Goal: Information Seeking & Learning: Learn about a topic

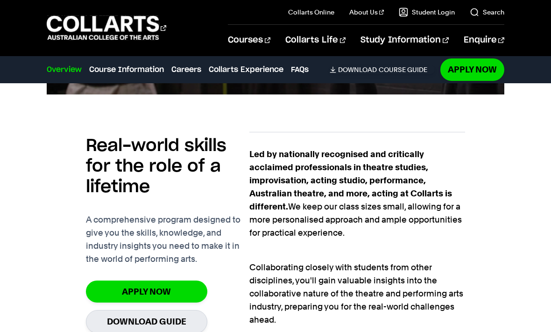
scroll to position [543, 0]
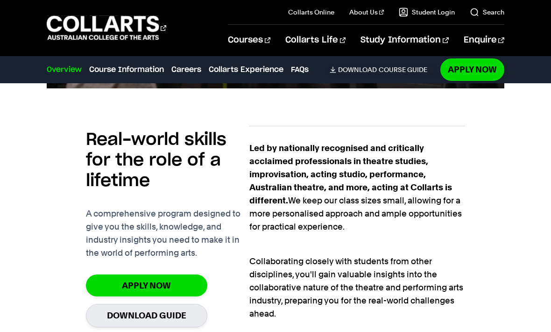
click at [192, 64] on link "Careers" at bounding box center [187, 69] width 30 height 11
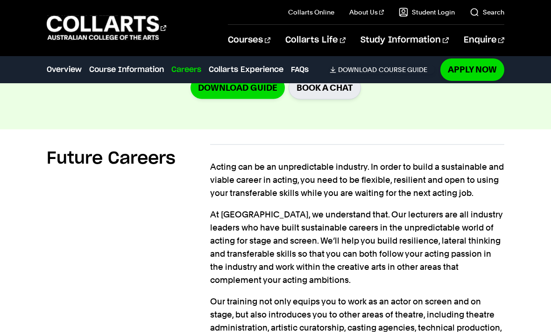
scroll to position [1206, 0]
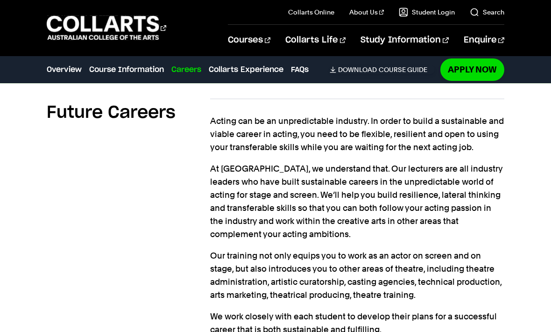
click at [157, 73] on link "Course Information" at bounding box center [126, 69] width 75 height 11
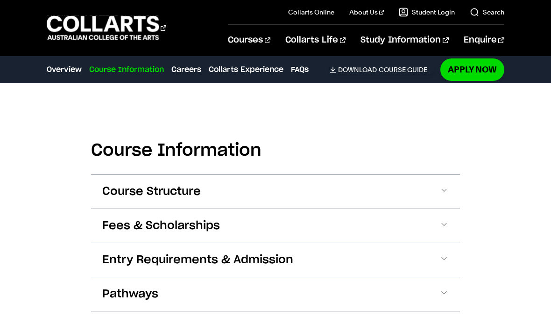
scroll to position [776, 0]
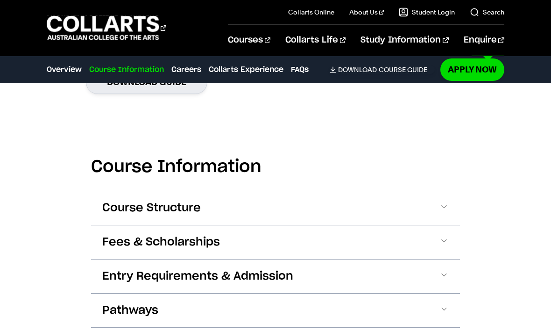
click at [492, 33] on link "Enquire" at bounding box center [484, 40] width 41 height 31
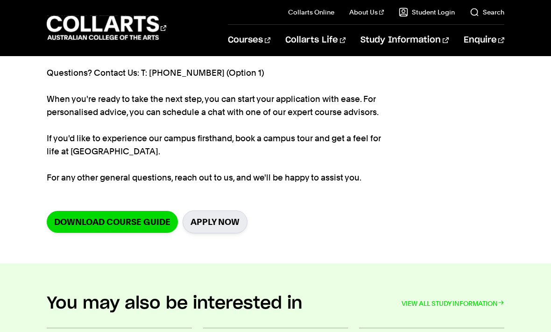
scroll to position [166, 0]
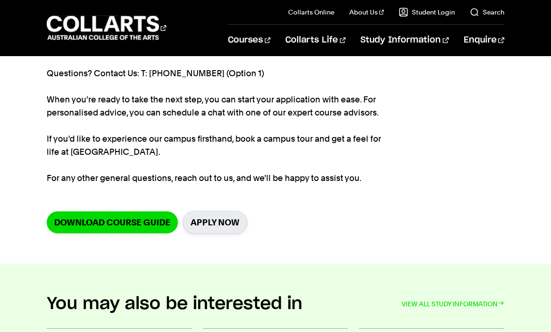
click at [429, 100] on link "Application Process" at bounding box center [431, 99] width 148 height 26
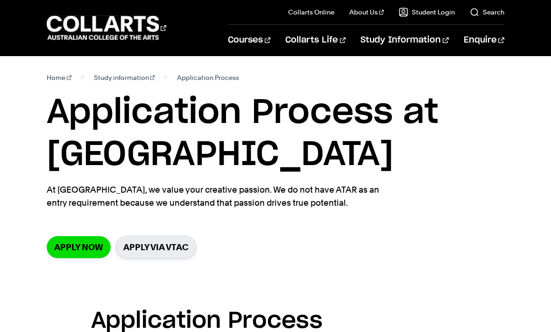
click at [86, 249] on link "Apply now" at bounding box center [79, 247] width 64 height 22
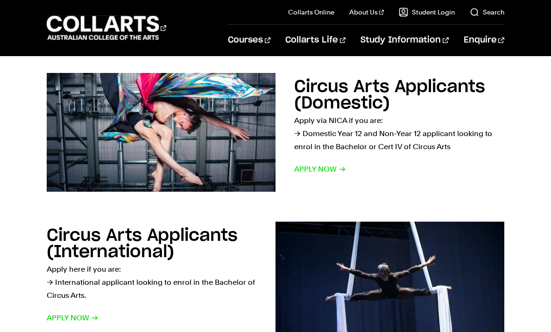
scroll to position [450, 0]
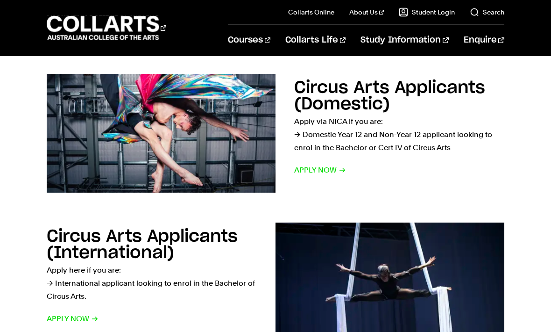
click at [90, 319] on span "Apply now" at bounding box center [73, 318] width 52 height 13
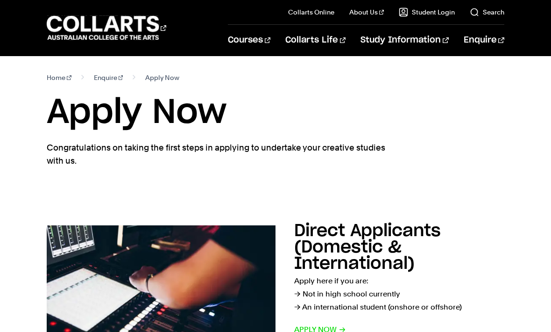
click at [470, 83] on nav "Home Enquire Apply Now" at bounding box center [276, 77] width 458 height 13
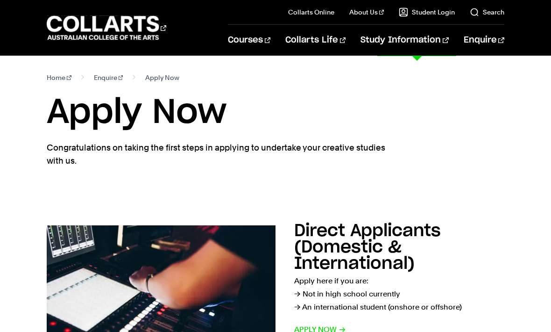
click at [114, 107] on link "International Students" at bounding box center [96, 111] width 98 height 34
click at [410, 156] on section "Home Enquire Apply Now Apply Now Congratulations on taking the first steps in a…" at bounding box center [276, 132] width 458 height 152
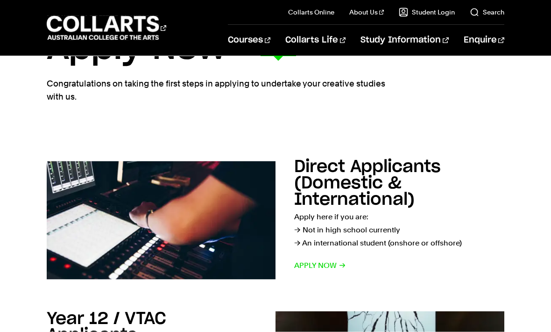
scroll to position [64, 0]
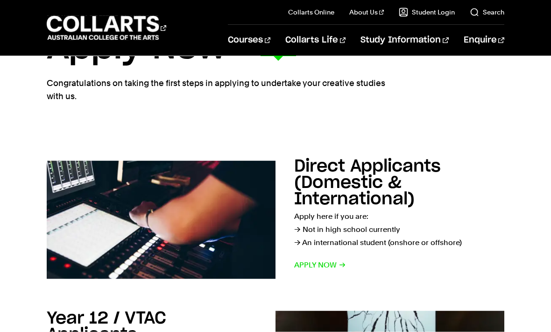
click at [318, 244] on link "Circus Arts" at bounding box center [335, 240] width 104 height 11
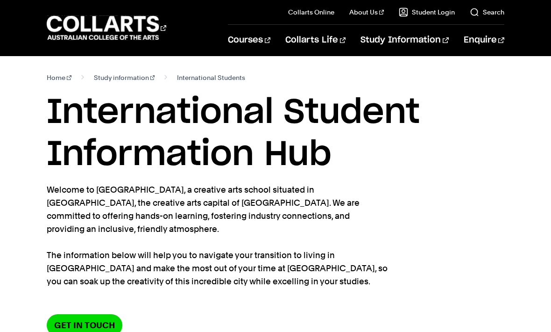
click at [426, 285] on section "Home Study information International Students International Student Information…" at bounding box center [276, 211] width 458 height 310
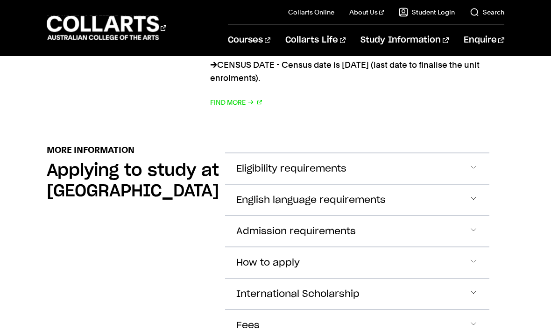
scroll to position [1065, 0]
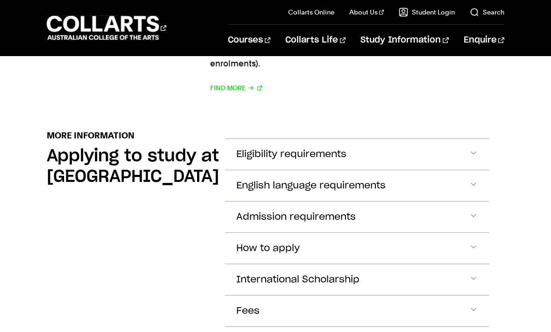
click at [473, 179] on span "Accordion Section" at bounding box center [473, 185] width 9 height 12
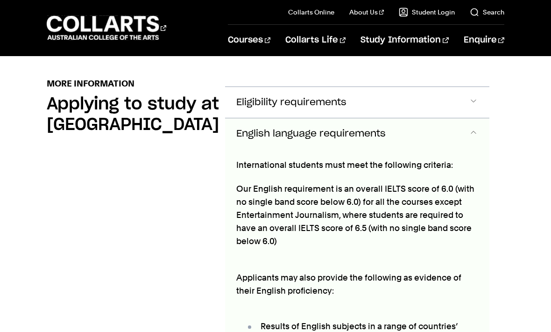
scroll to position [1123, 0]
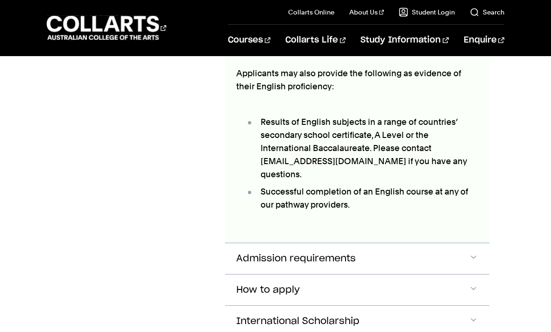
click at [472, 252] on span "Accordion Section" at bounding box center [473, 258] width 9 height 12
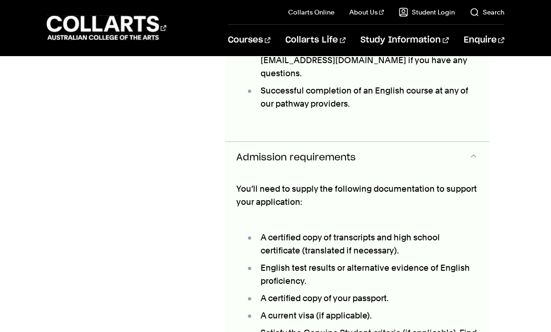
scroll to position [1426, 0]
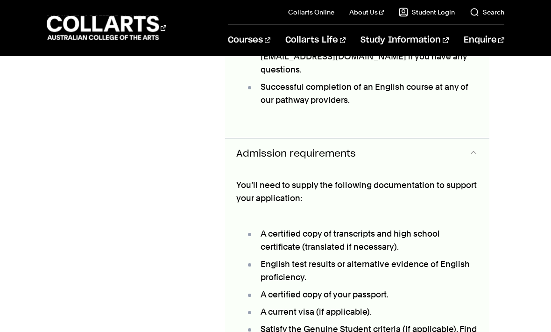
click at [469, 138] on button "Admission requirements" at bounding box center [357, 153] width 264 height 31
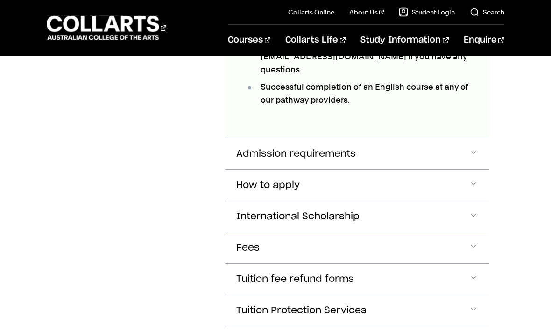
click at [464, 201] on button "International Scholarship" at bounding box center [357, 216] width 264 height 31
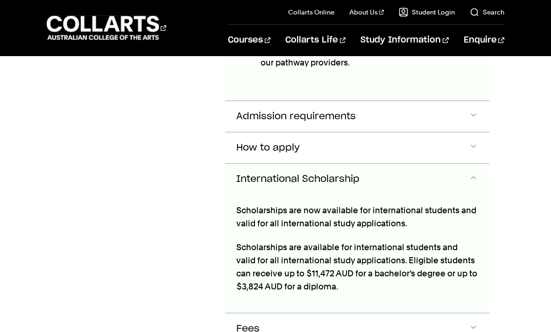
scroll to position [1463, 0]
click at [476, 173] on span "Accordion Section" at bounding box center [473, 179] width 9 height 12
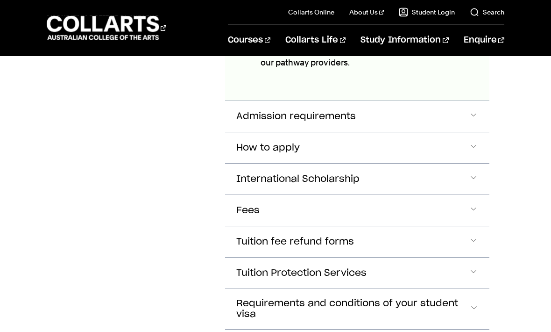
click at [468, 195] on button "Fees" at bounding box center [357, 210] width 264 height 31
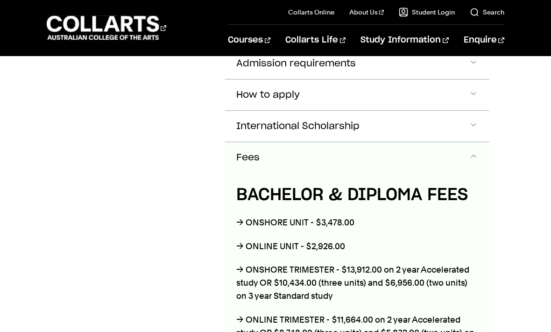
scroll to position [1520, 0]
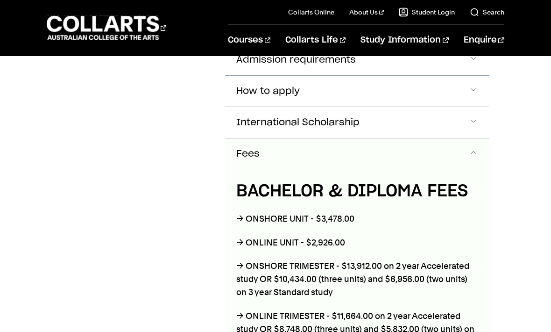
click at [472, 138] on button "Fees" at bounding box center [357, 153] width 264 height 31
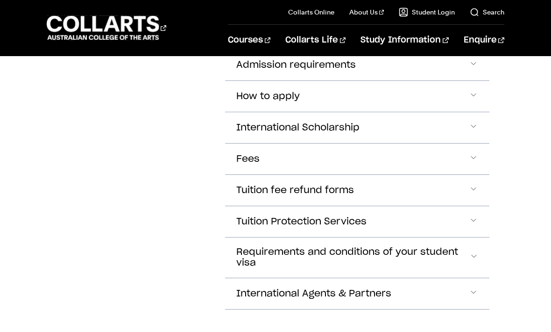
click at [467, 237] on button "Requirements and conditions of your student visa" at bounding box center [357, 257] width 264 height 40
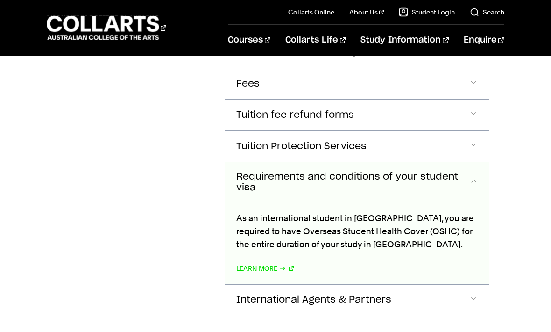
scroll to position [1589, 0]
click at [475, 141] on span "Accordion Section" at bounding box center [473, 147] width 9 height 12
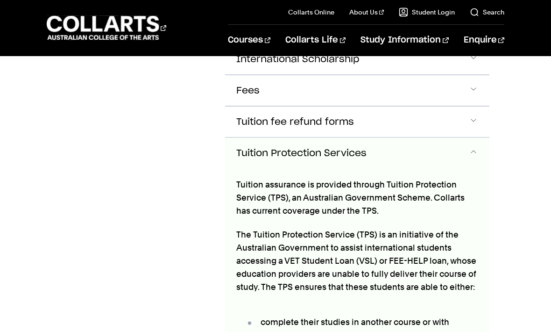
scroll to position [1582, 0]
click at [473, 138] on button "Tuition Protection Services" at bounding box center [357, 153] width 264 height 31
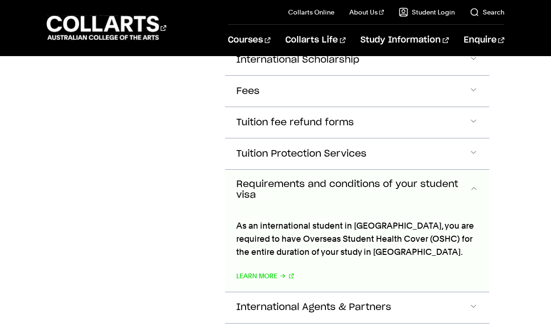
click at [477, 184] on span "Accordion Section" at bounding box center [474, 190] width 9 height 12
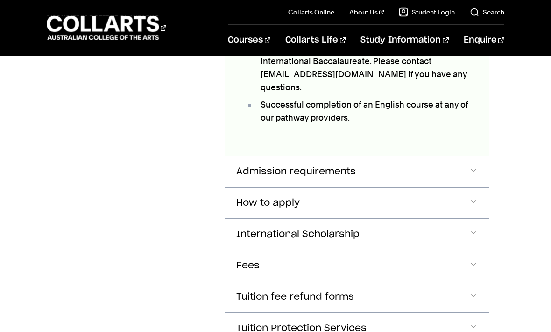
scroll to position [1407, 0]
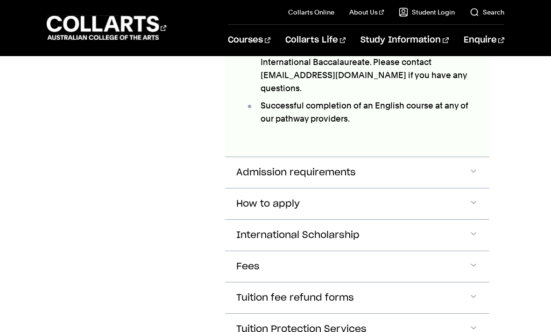
click at [471, 157] on button "Admission requirements" at bounding box center [357, 172] width 264 height 31
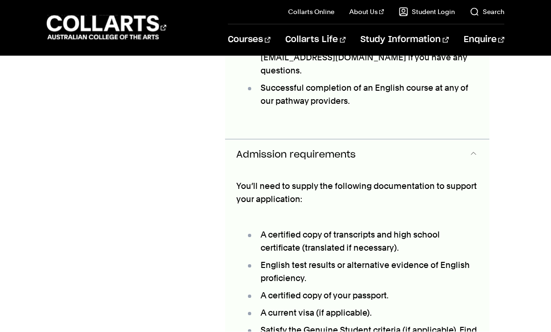
scroll to position [1426, 0]
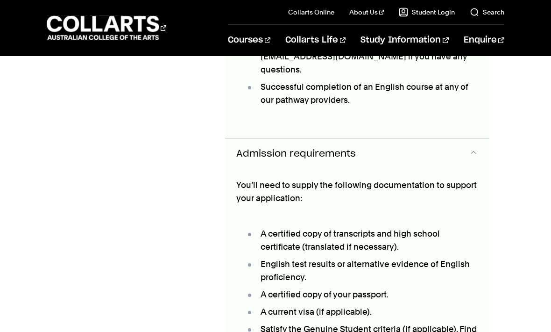
click at [450, 138] on button "Admission requirements" at bounding box center [357, 153] width 264 height 31
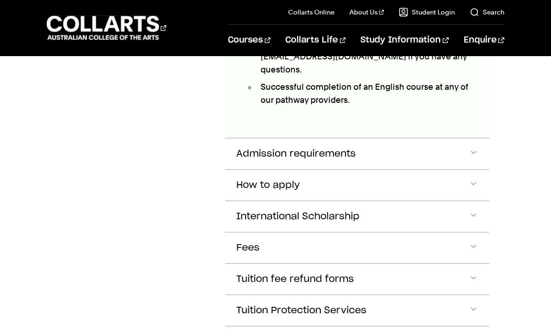
click at [459, 138] on button "Admission requirements" at bounding box center [357, 153] width 264 height 31
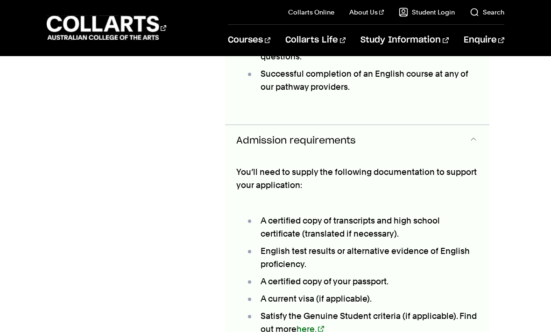
scroll to position [1439, 0]
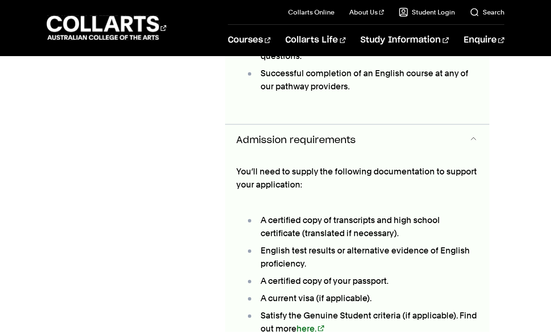
click at [457, 125] on button "Admission requirements" at bounding box center [357, 140] width 264 height 31
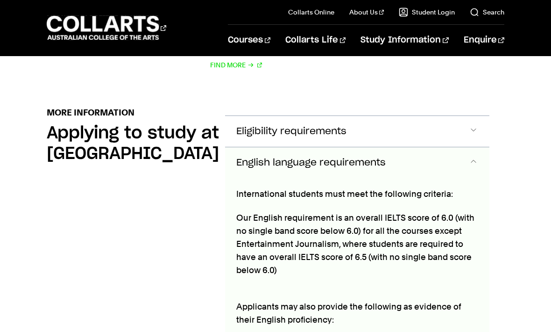
scroll to position [1087, 0]
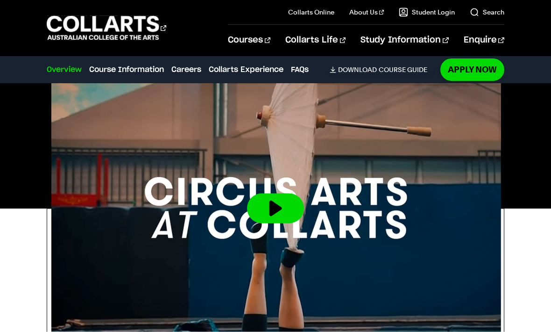
click at [280, 215] on button at bounding box center [275, 208] width 57 height 30
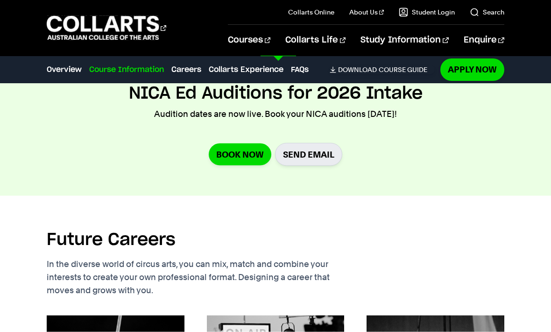
scroll to position [998, 0]
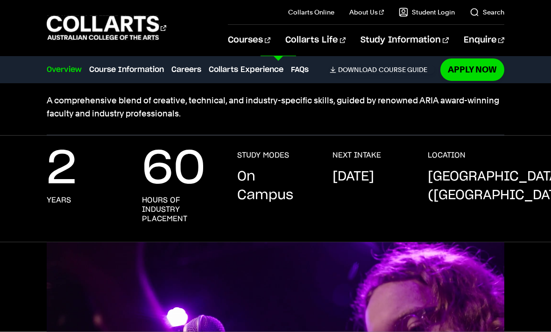
scroll to position [145, 0]
click at [219, 306] on link "Music & Audio" at bounding box center [216, 312] width 102 height 32
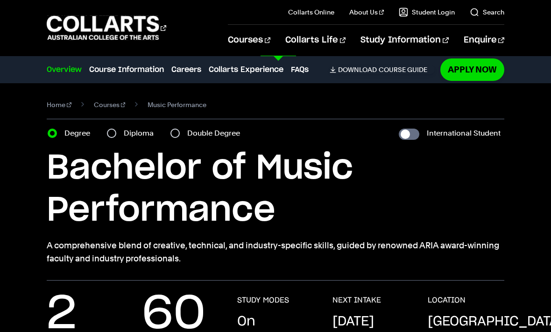
scroll to position [176, 0]
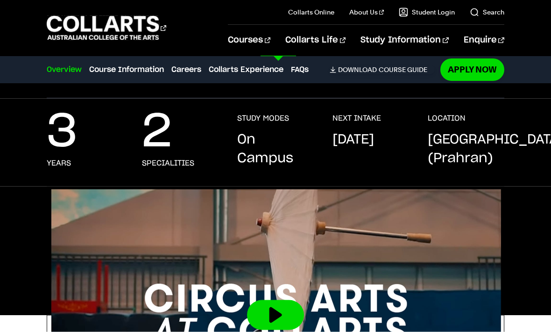
scroll to position [157, 0]
